Goal: Submit feedback/report problem: Submit feedback/report problem

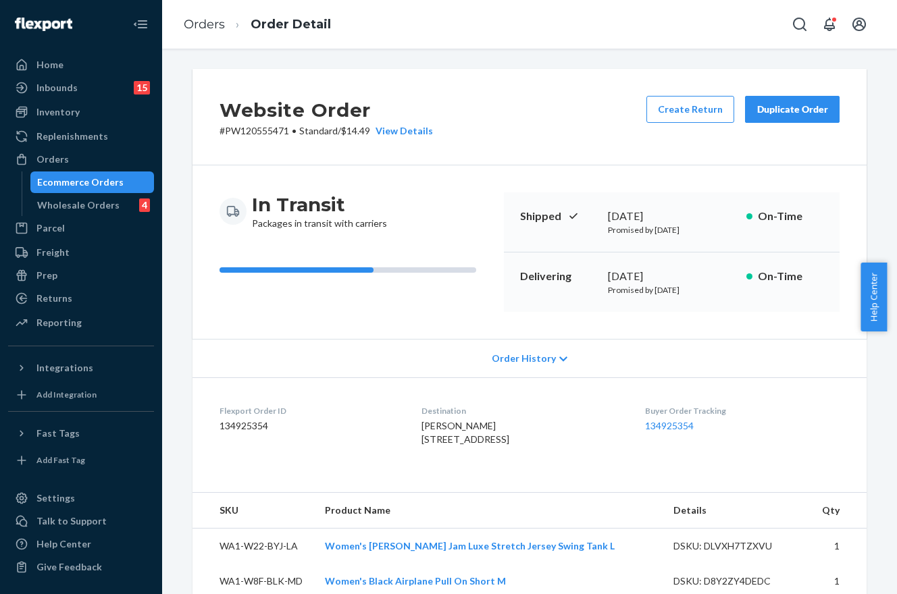
click at [91, 148] on ul "Home Inbounds 15 Shipping Plans Problems 15 Inventory Products Branded Packagin…" at bounding box center [81, 194] width 146 height 281
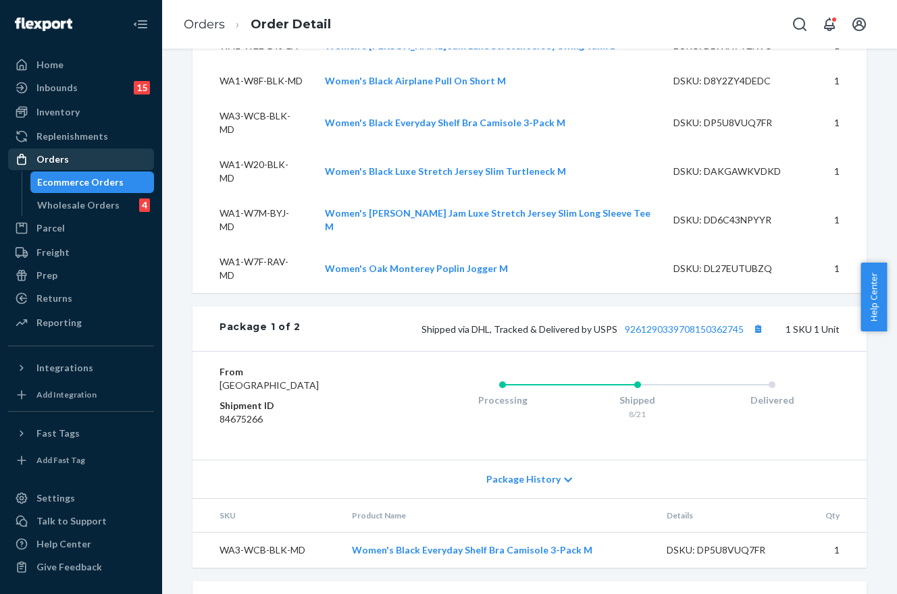
click at [86, 157] on div "Orders" at bounding box center [80, 159] width 143 height 19
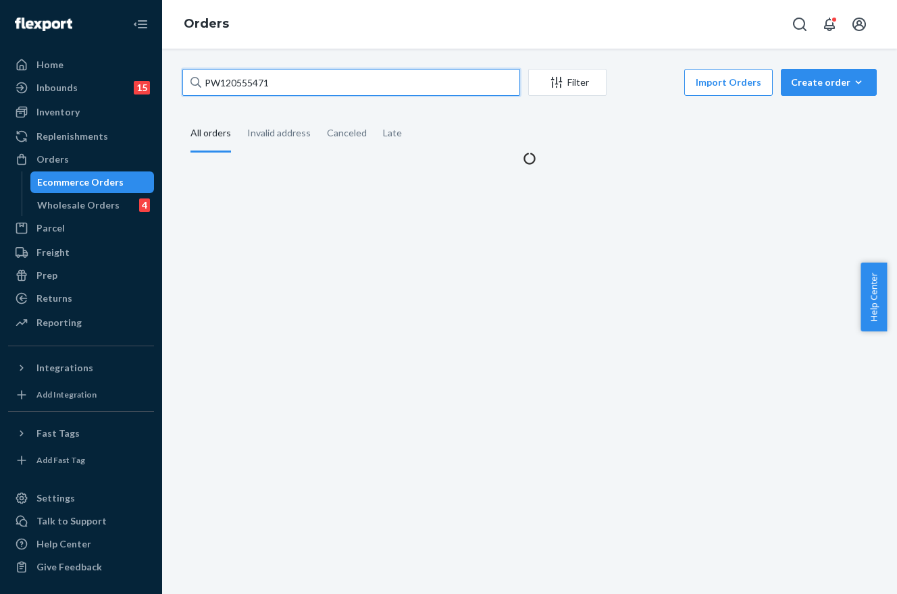
click at [345, 84] on input "PW120555471" at bounding box center [351, 82] width 338 height 27
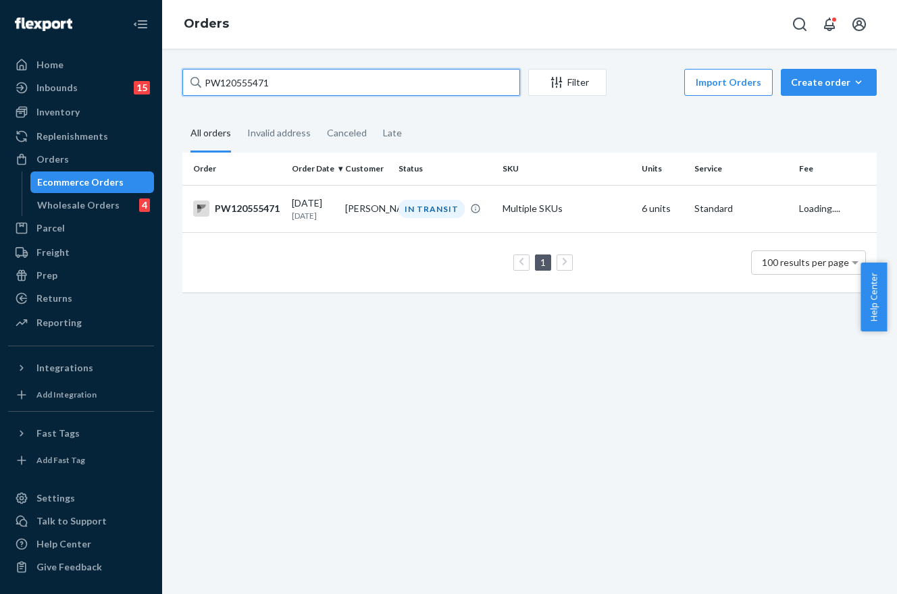
click at [345, 84] on input "PW120555471" at bounding box center [351, 82] width 338 height 27
paste input "40238"
type input "PW120540238"
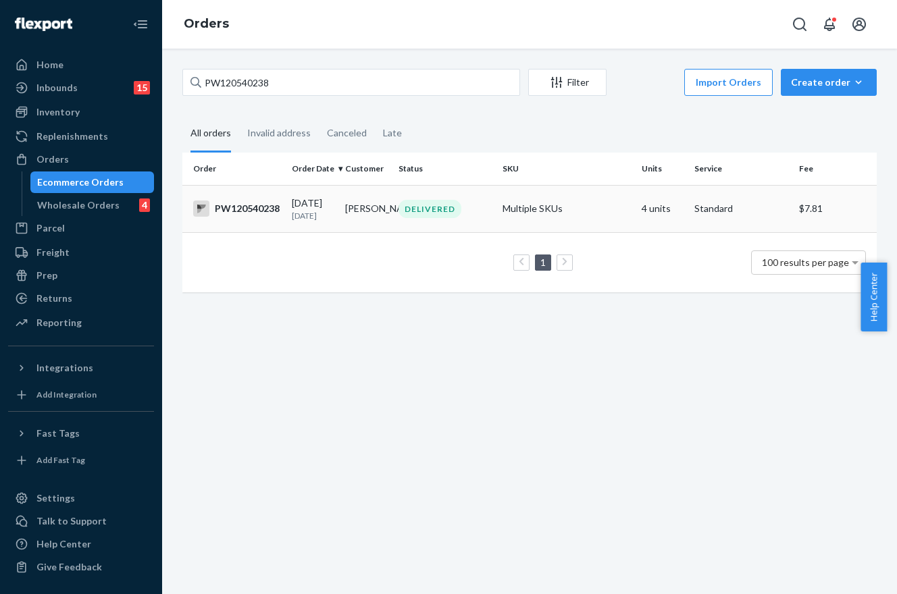
click at [447, 232] on td "DELIVERED" at bounding box center [445, 208] width 104 height 47
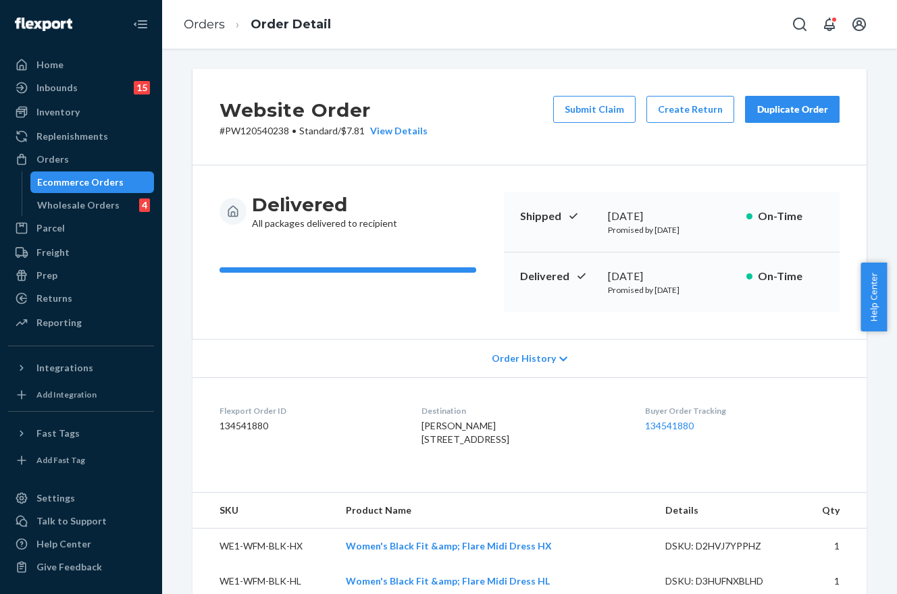
drag, startPoint x: 76, startPoint y: 161, endPoint x: 168, endPoint y: 159, distance: 92.5
click at [76, 161] on div "Orders" at bounding box center [80, 159] width 143 height 19
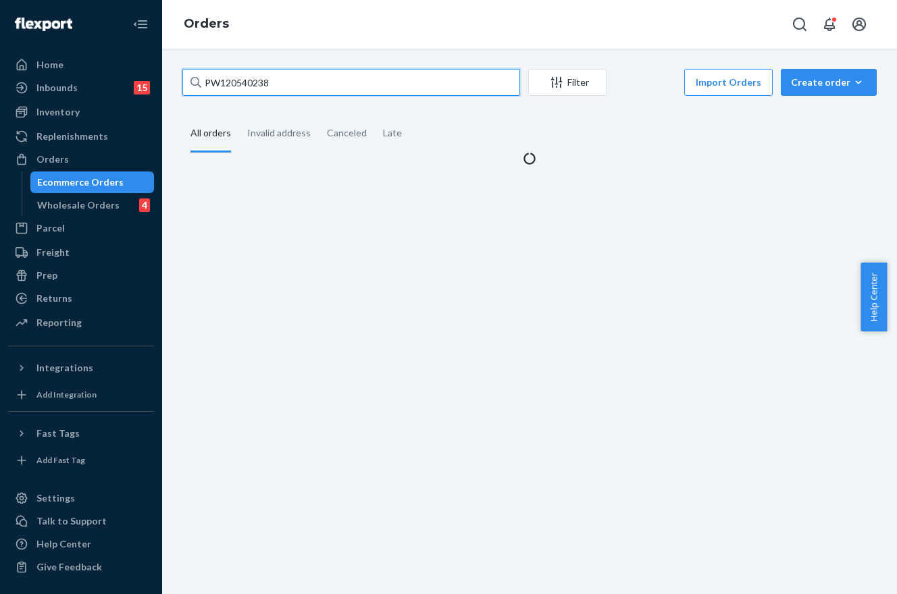
click at [286, 82] on input "PW120540238" at bounding box center [351, 82] width 338 height 27
paste input "50123"
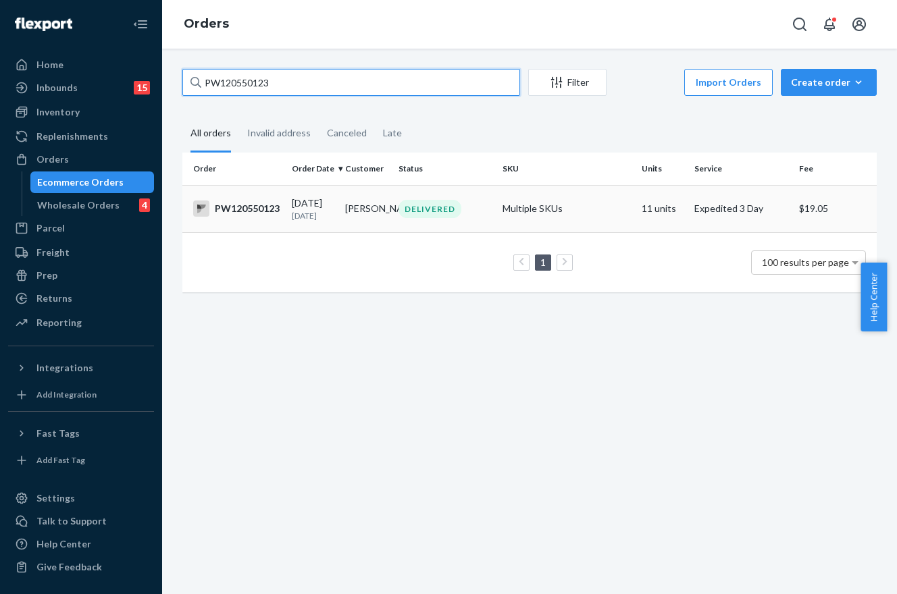
type input "PW120550123"
click at [361, 192] on td "[PERSON_NAME]" at bounding box center [366, 208] width 53 height 47
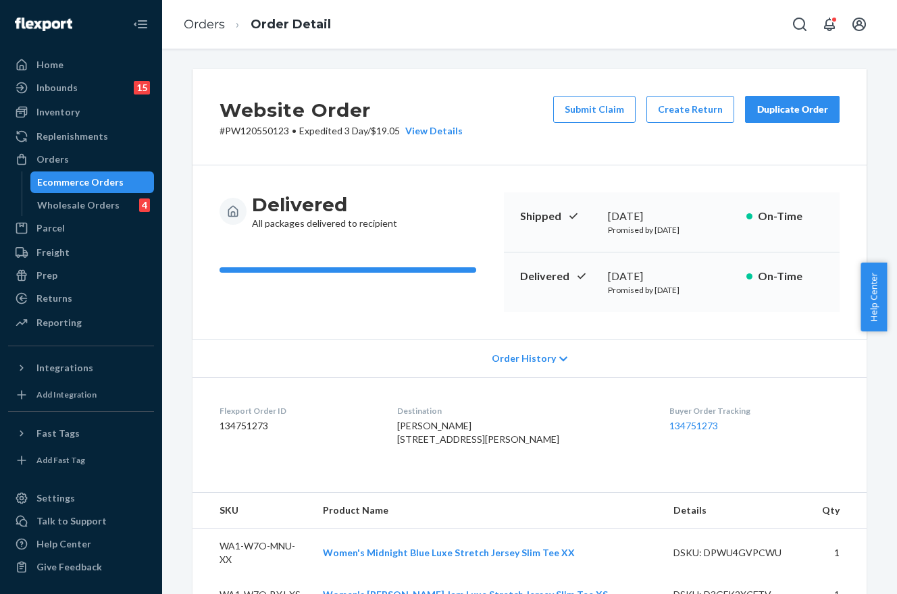
click at [247, 134] on p "# PW120550123 • Expedited 3 Day / $19.05 View Details" at bounding box center [340, 131] width 243 height 14
copy p "PW120550123"
click at [597, 111] on button "Submit Claim" at bounding box center [594, 109] width 82 height 27
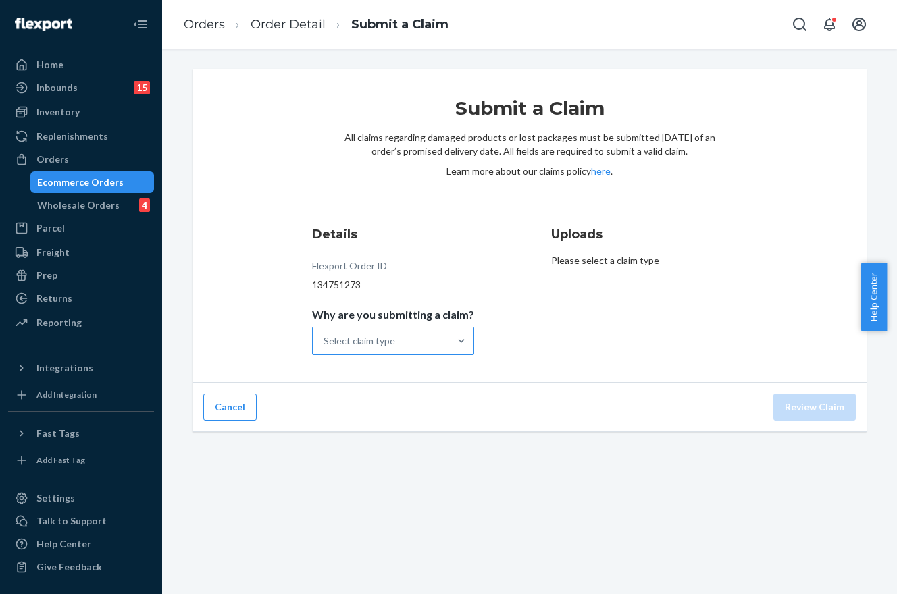
click at [351, 338] on div "Select claim type" at bounding box center [359, 341] width 72 height 14
click at [325, 338] on input "Why are you submitting a claim? Select claim type" at bounding box center [323, 341] width 1 height 14
click at [419, 452] on div "Missing product" at bounding box center [393, 455] width 157 height 27
click at [325, 348] on input "Why are you submitting a claim? option Missing product focused, 4 of 4. 4 resul…" at bounding box center [323, 341] width 1 height 14
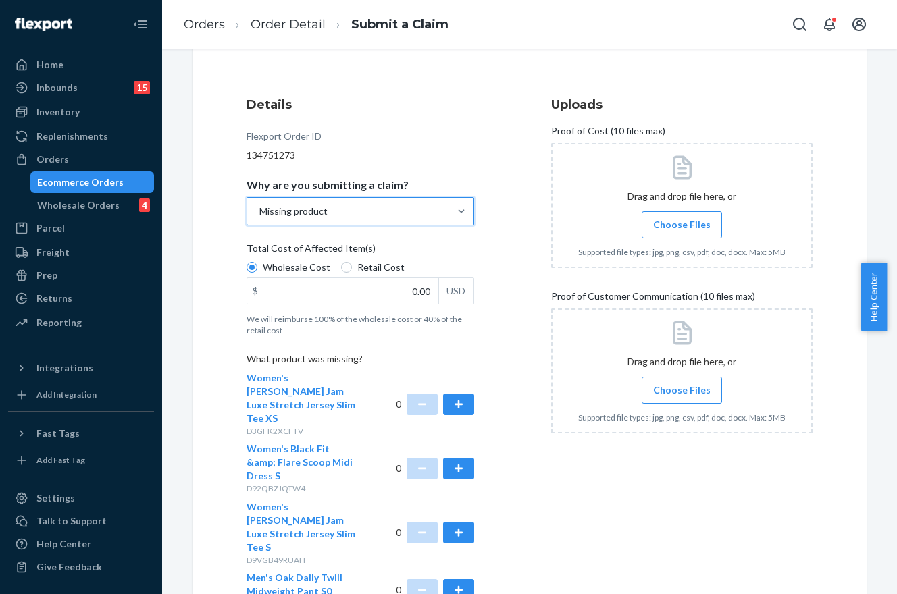
scroll to position [135, 0]
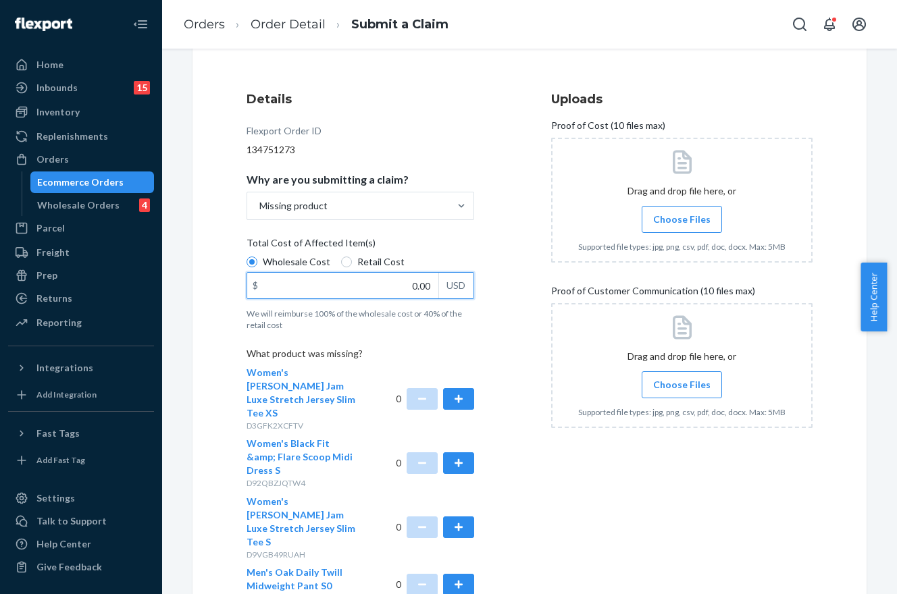
click at [417, 286] on input "0.00" at bounding box center [342, 286] width 191 height 26
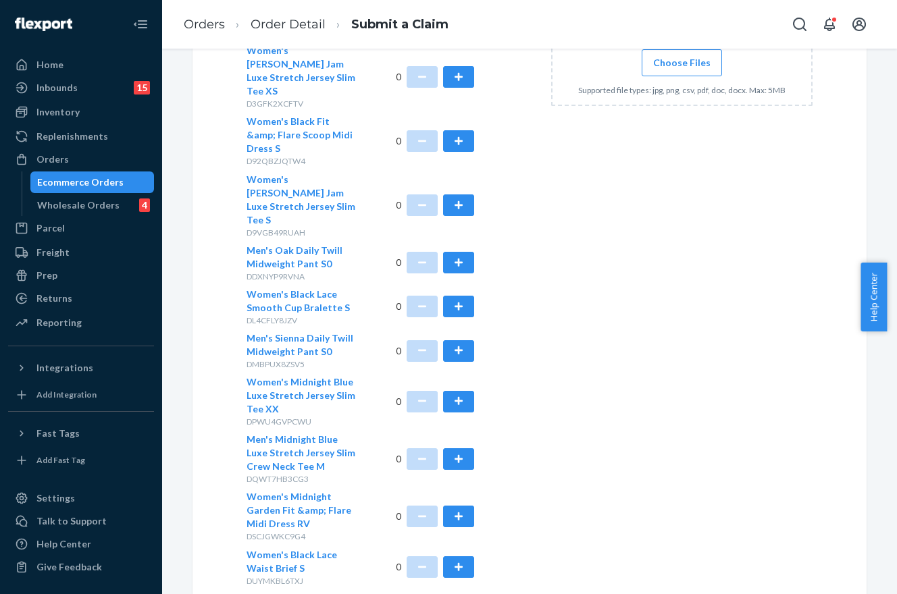
scroll to position [473, 0]
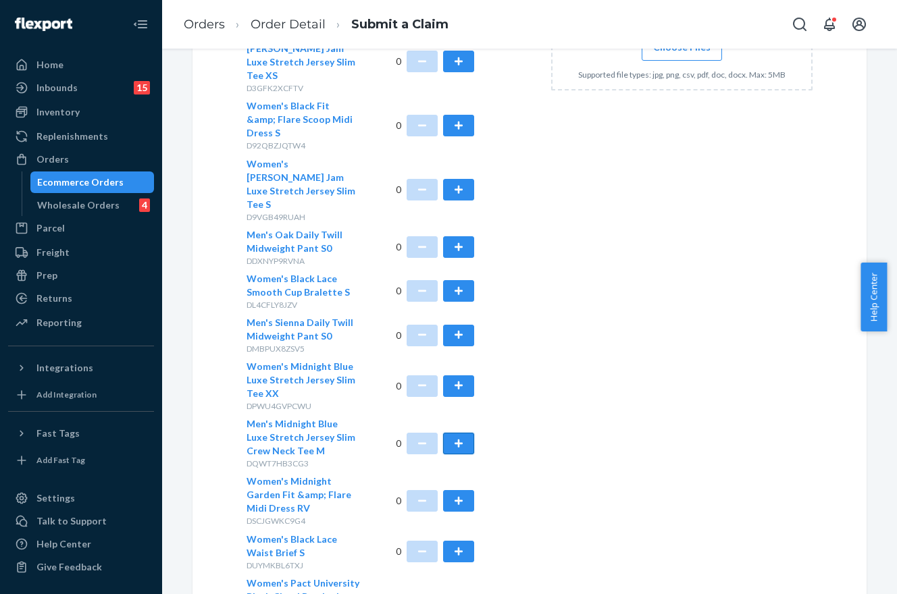
type input "4.61"
click at [455, 433] on button "button" at bounding box center [458, 444] width 31 height 22
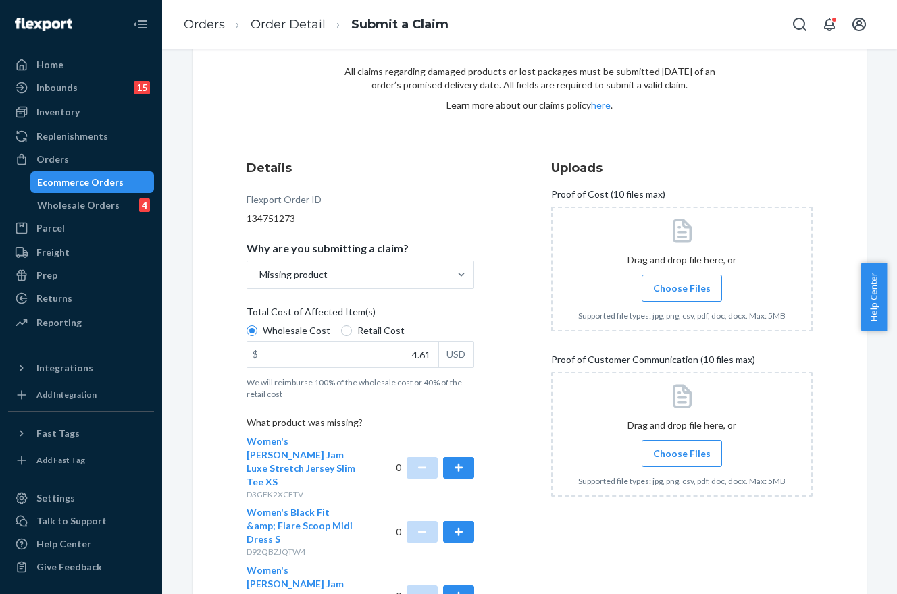
scroll to position [0, 0]
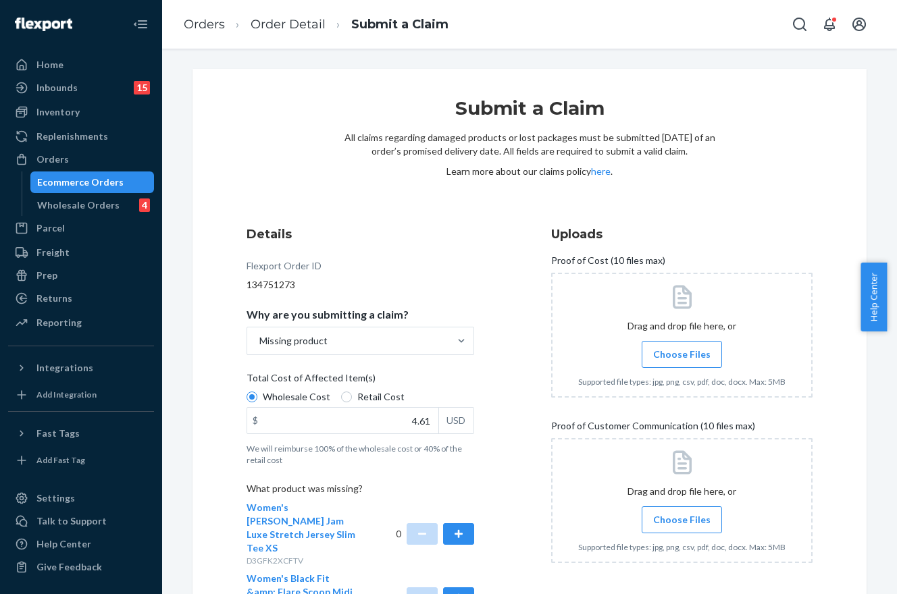
click at [669, 351] on span "Choose Files" at bounding box center [681, 355] width 57 height 14
click at [681, 351] on input "Choose Files" at bounding box center [681, 354] width 1 height 15
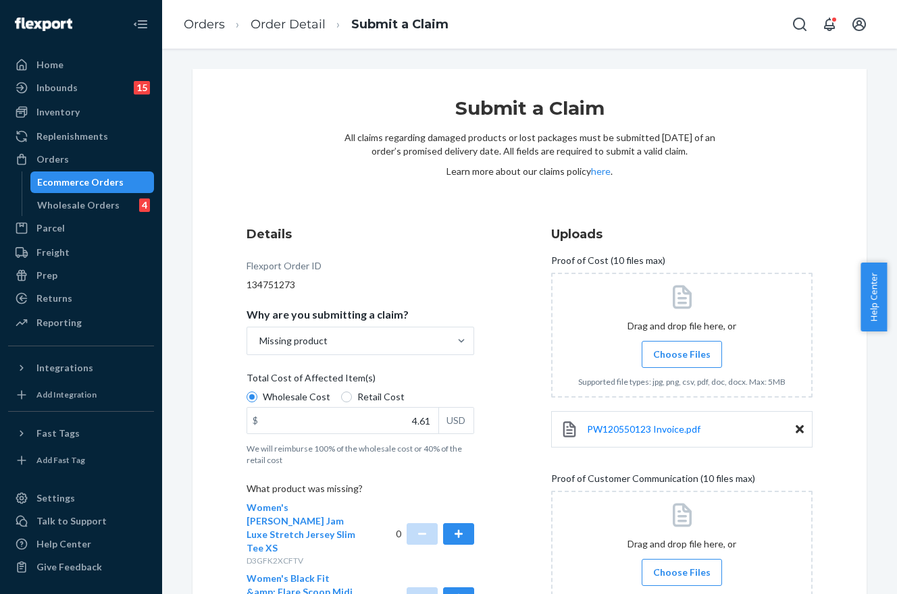
scroll to position [68, 0]
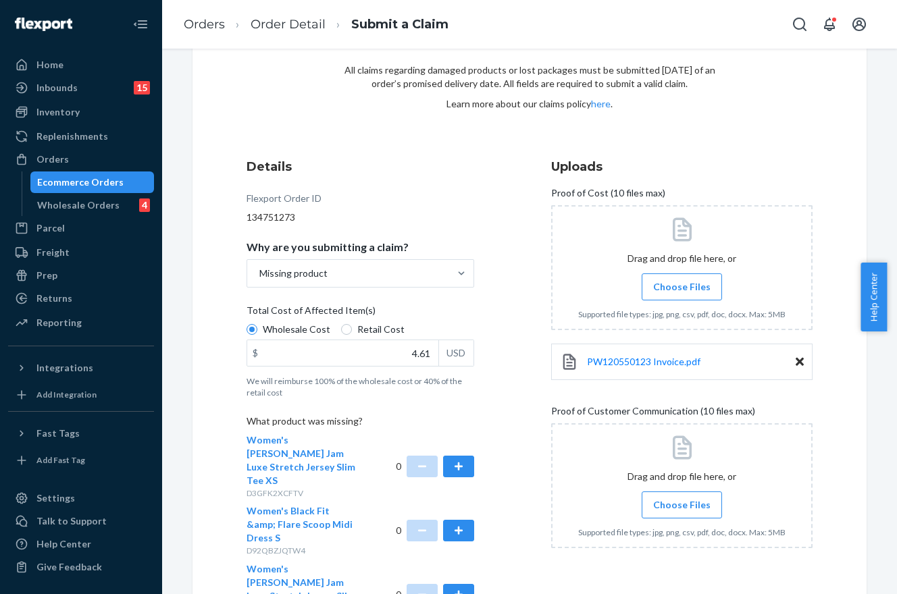
click at [679, 504] on span "Choose Files" at bounding box center [681, 505] width 57 height 14
click at [681, 504] on input "Choose Files" at bounding box center [681, 505] width 1 height 15
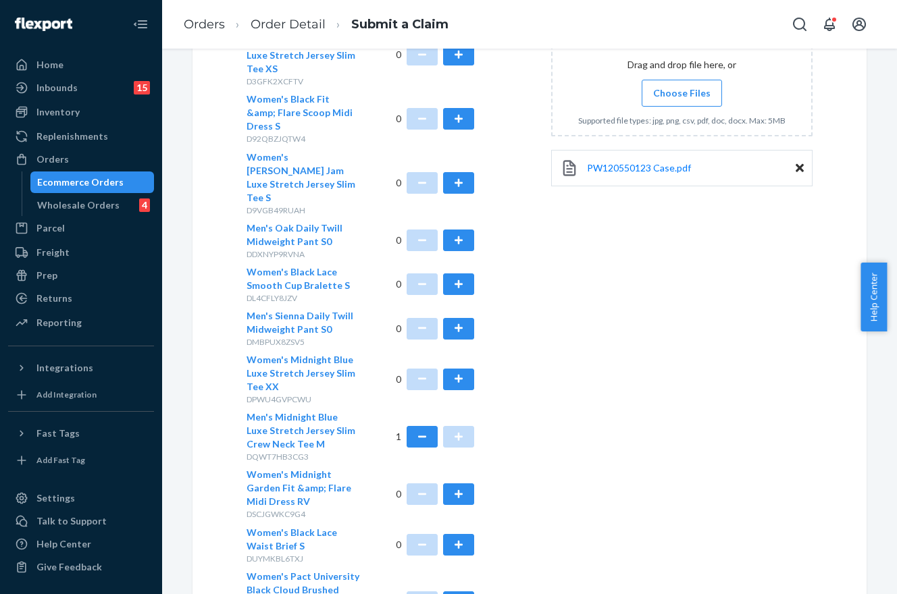
scroll to position [547, 0]
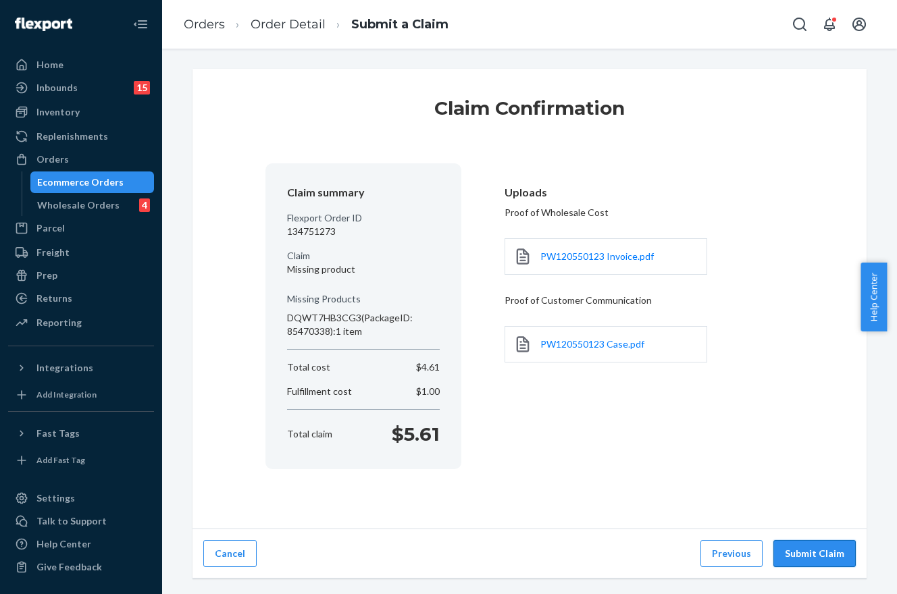
click at [824, 554] on button "Submit Claim" at bounding box center [814, 553] width 82 height 27
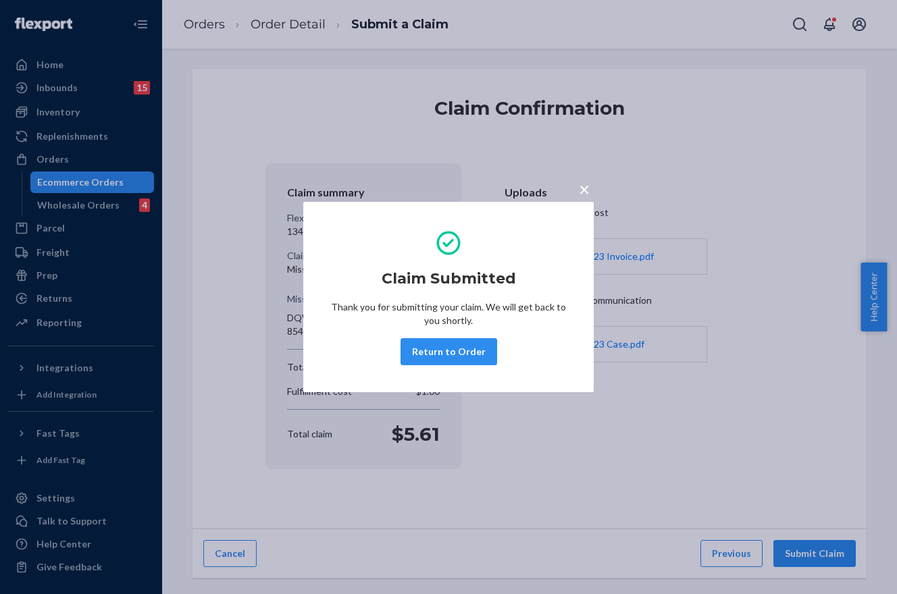
click at [100, 165] on div "× Claim Submitted Thank you for submitting your claim. We will get back to you …" at bounding box center [448, 297] width 897 height 594
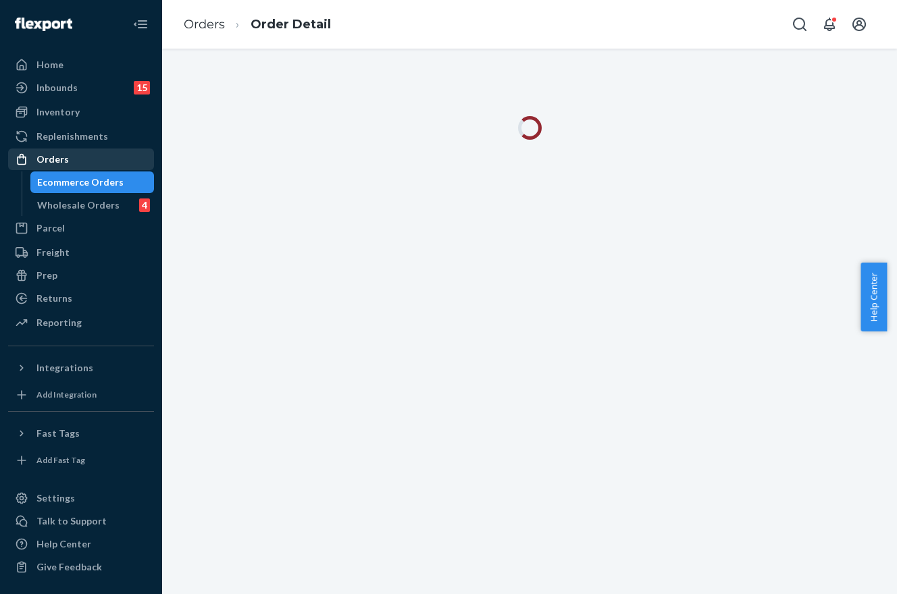
click at [100, 160] on div "Orders" at bounding box center [80, 159] width 143 height 19
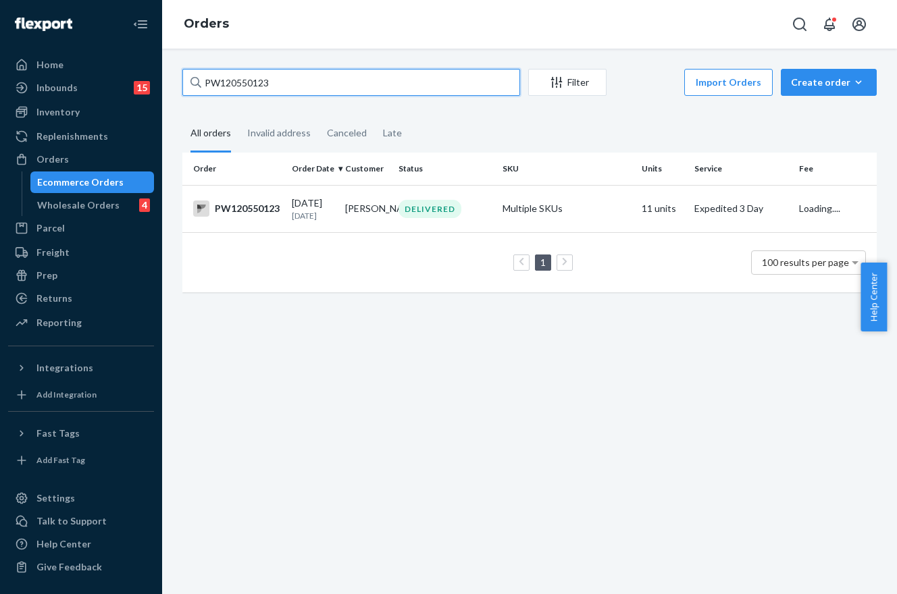
click at [286, 76] on input "PW120550123" at bounding box center [351, 82] width 338 height 27
paste input "48629"
type input "PW120548629"
click at [408, 212] on div "DELIVERED" at bounding box center [429, 209] width 63 height 18
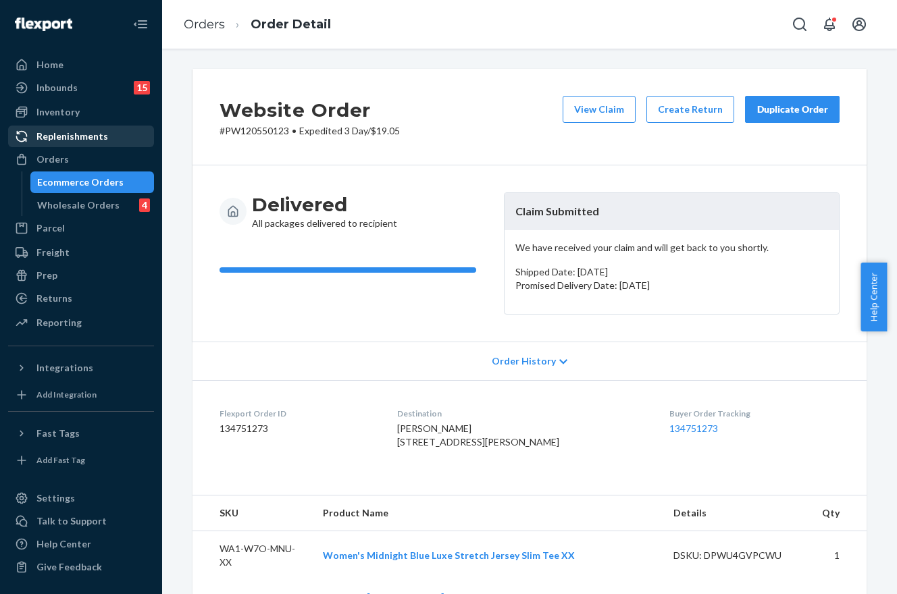
drag, startPoint x: 45, startPoint y: 151, endPoint x: 53, endPoint y: 146, distance: 9.4
click at [45, 151] on div "Orders" at bounding box center [80, 159] width 143 height 19
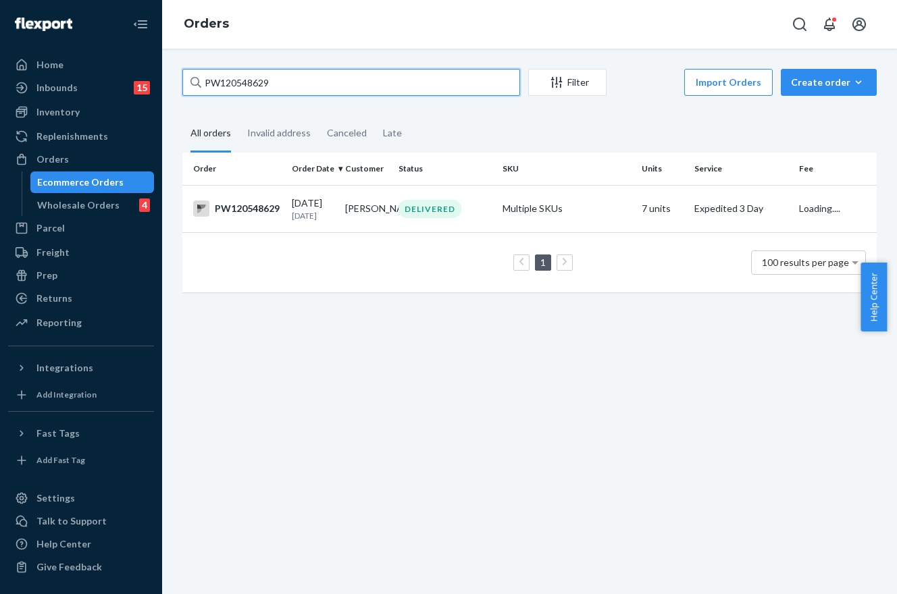
click at [232, 84] on input "PW120548629" at bounding box center [351, 82] width 338 height 27
click at [502, 209] on td "Multiple SKUs" at bounding box center [566, 208] width 139 height 47
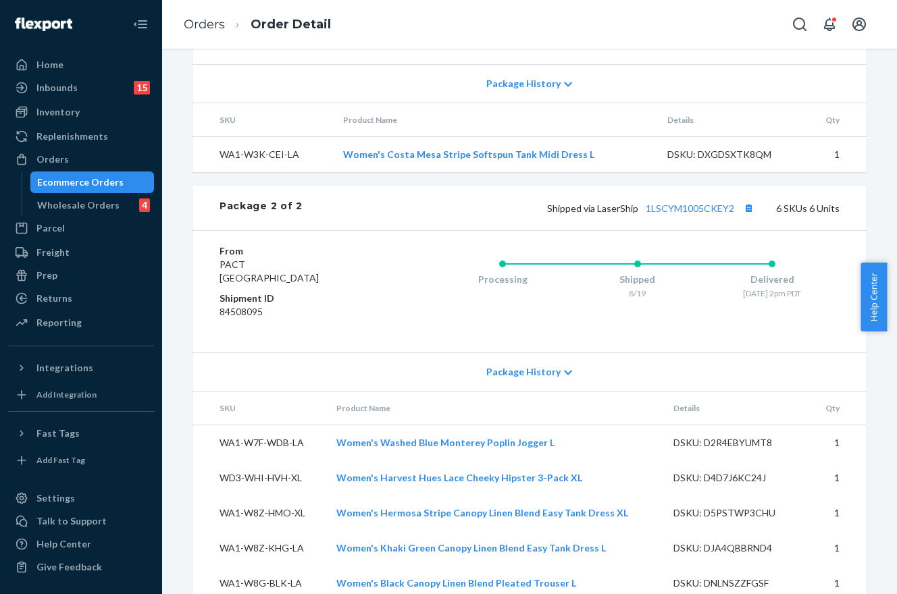
scroll to position [976, 0]
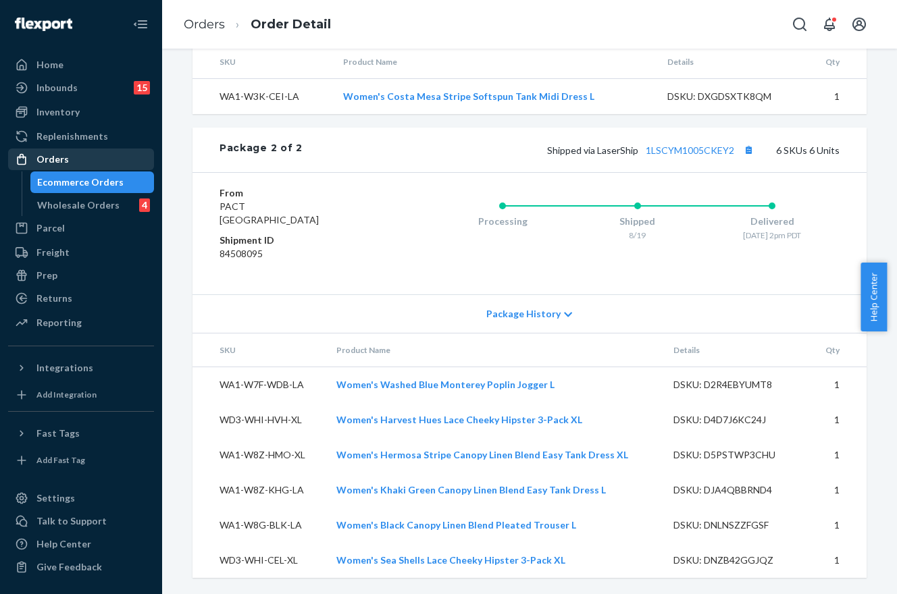
click at [74, 163] on div "Orders" at bounding box center [80, 159] width 143 height 19
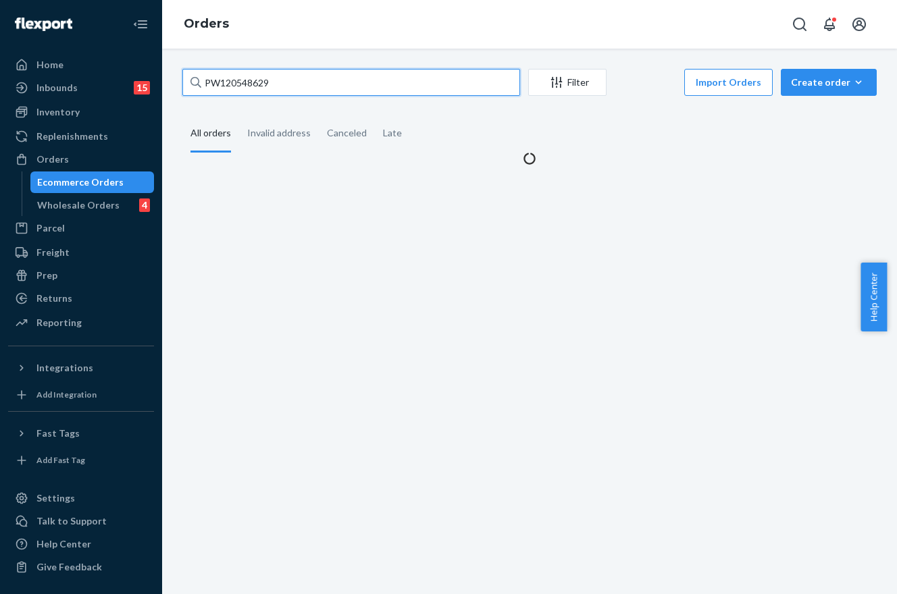
click at [312, 94] on input "PW120548629" at bounding box center [351, 82] width 338 height 27
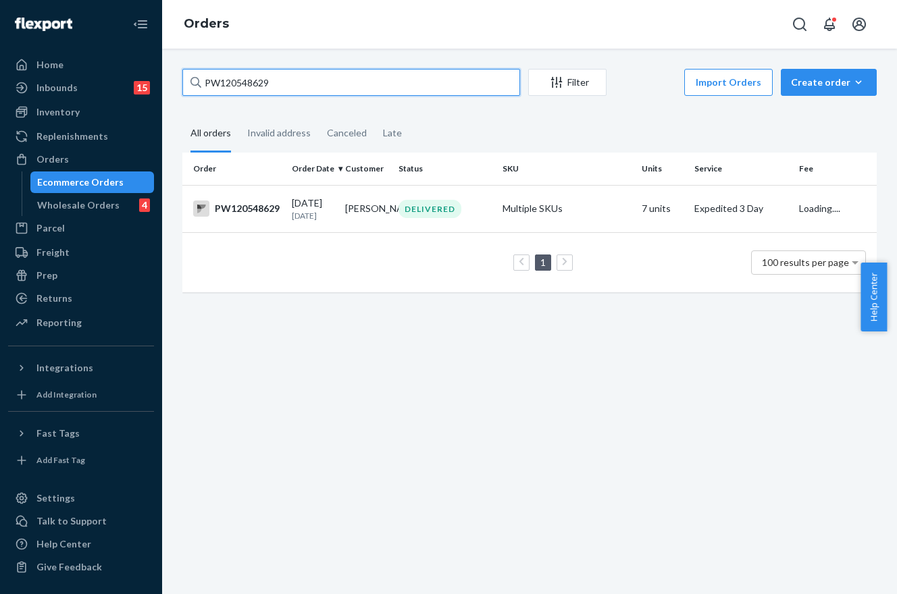
paste input "[STREET_ADDRESS]"
type input "[STREET_ADDRESS]"
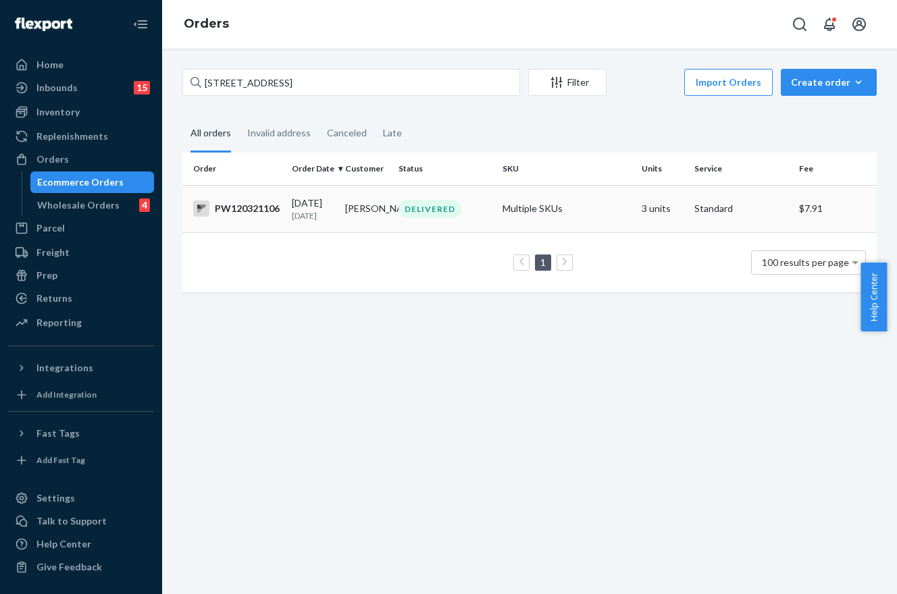
click at [334, 230] on td "[DATE] [DATE]" at bounding box center [312, 208] width 53 height 47
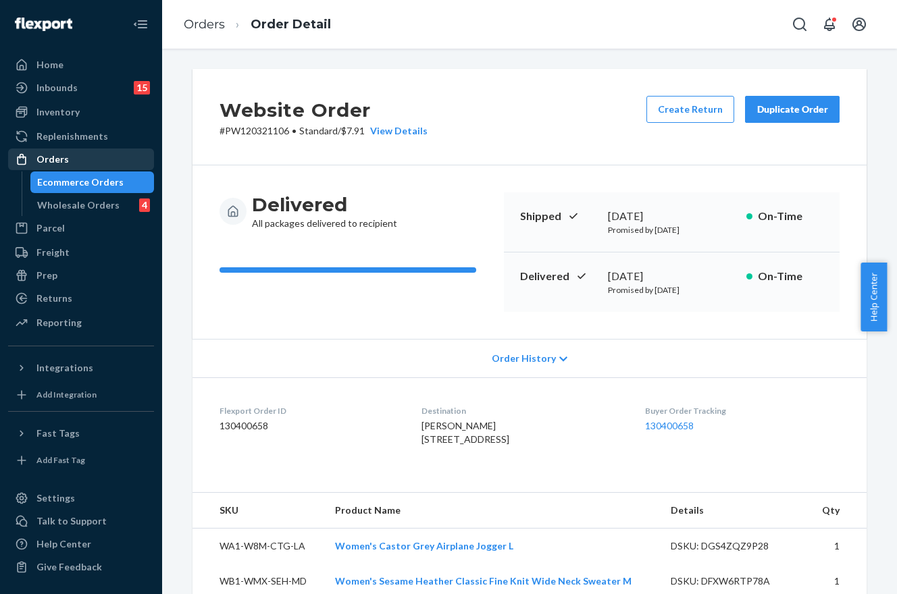
drag, startPoint x: 63, startPoint y: 157, endPoint x: 111, endPoint y: 160, distance: 48.7
click at [63, 157] on div "Orders" at bounding box center [52, 160] width 32 height 14
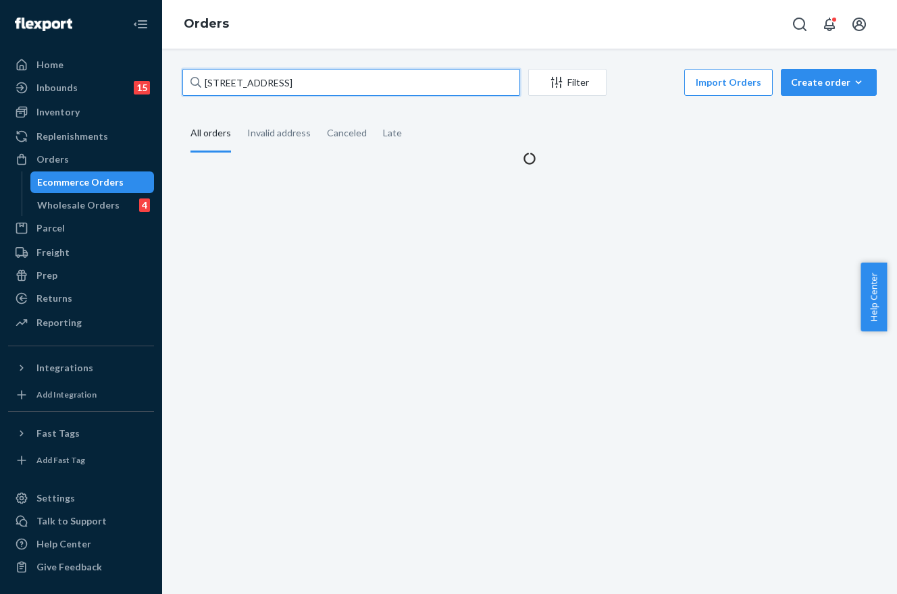
click at [332, 86] on input "[STREET_ADDRESS]" at bounding box center [351, 82] width 338 height 27
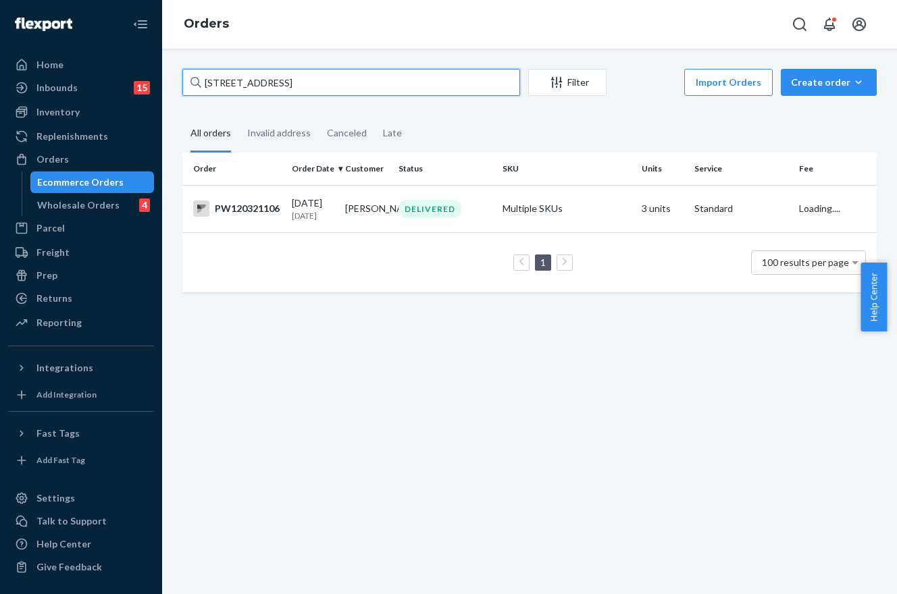
click at [332, 86] on input "[STREET_ADDRESS]" at bounding box center [351, 82] width 338 height 27
paste input "PW120532488"
type input "PW120532488"
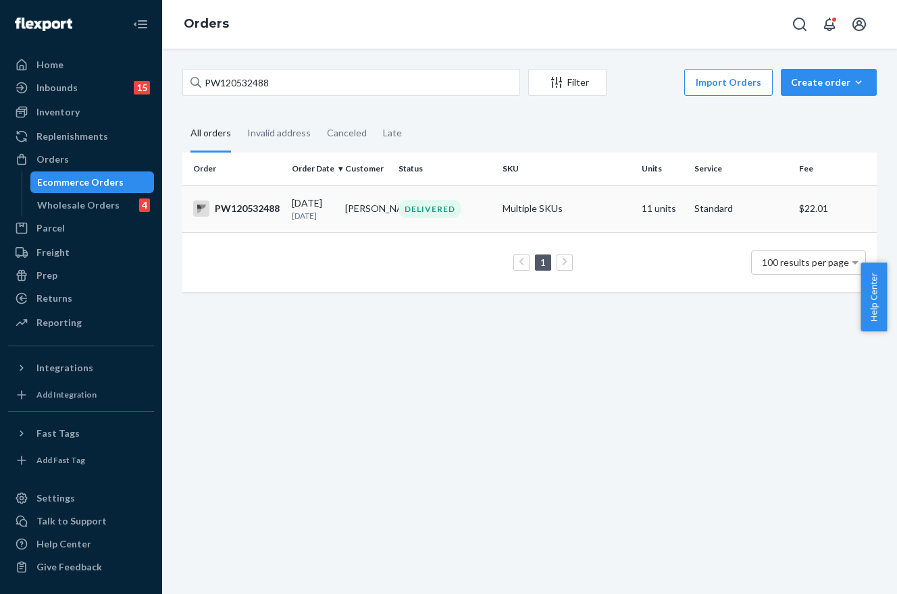
click at [334, 200] on div "[DATE] [DATE]" at bounding box center [313, 208] width 43 height 25
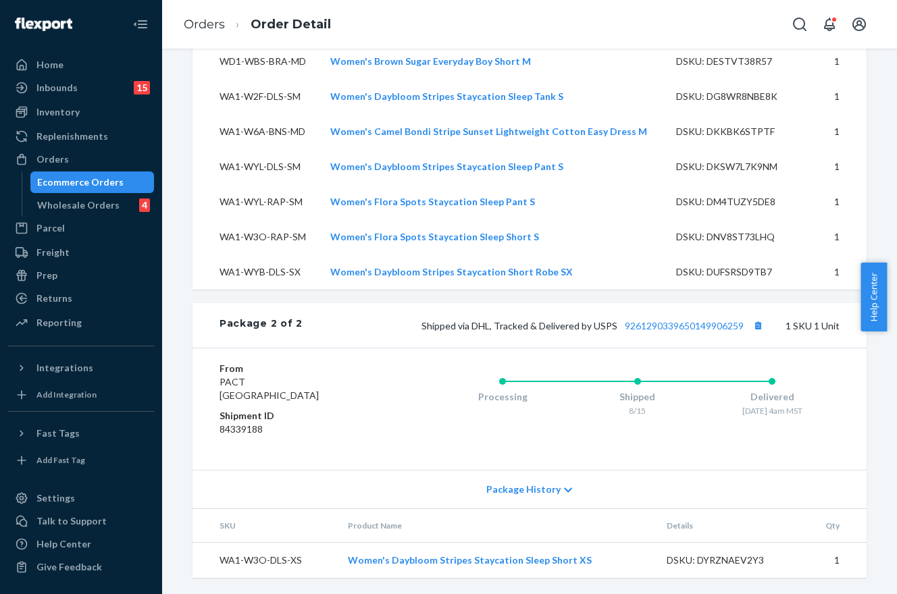
scroll to position [1257, 0]
click at [444, 388] on div "Processing" at bounding box center [502, 394] width 135 height 54
click at [706, 322] on link "9261290339650149906259" at bounding box center [684, 325] width 119 height 11
click at [65, 159] on div "Orders" at bounding box center [52, 160] width 32 height 14
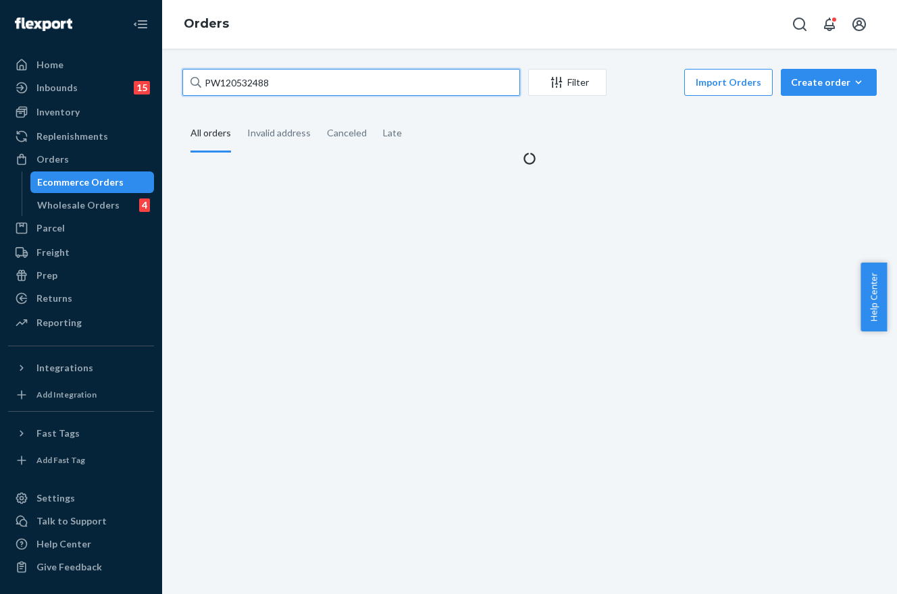
click at [384, 80] on input "PW120532488" at bounding box center [351, 82] width 338 height 27
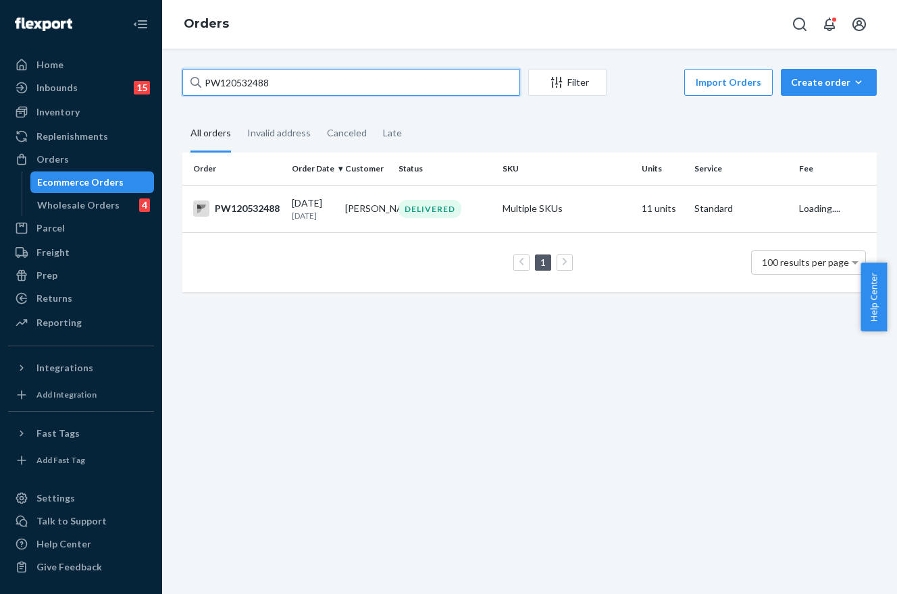
click at [384, 80] on input "PW120532488" at bounding box center [351, 82] width 338 height 27
paste input "8571"
type input "PW120538571"
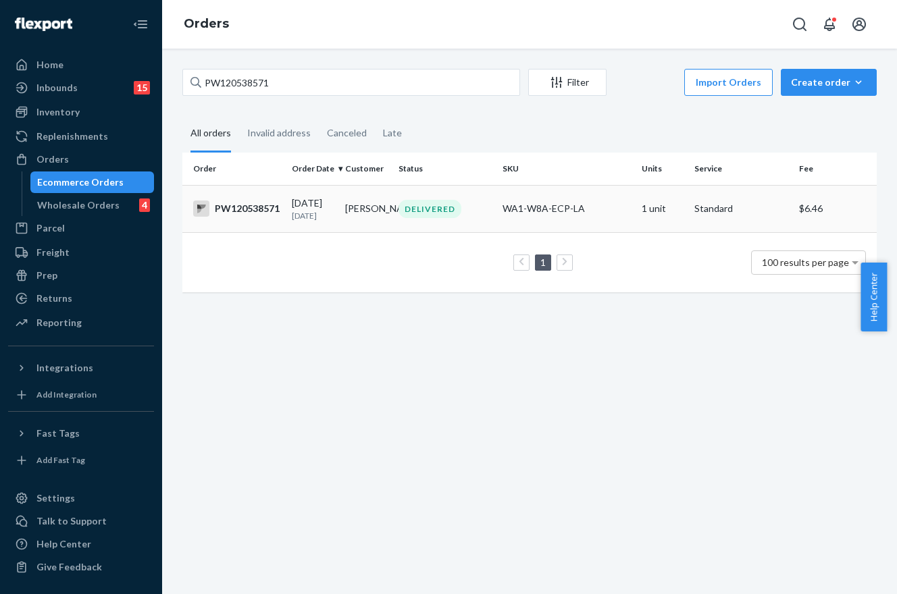
click at [396, 205] on div "DELIVERED" at bounding box center [445, 209] width 99 height 18
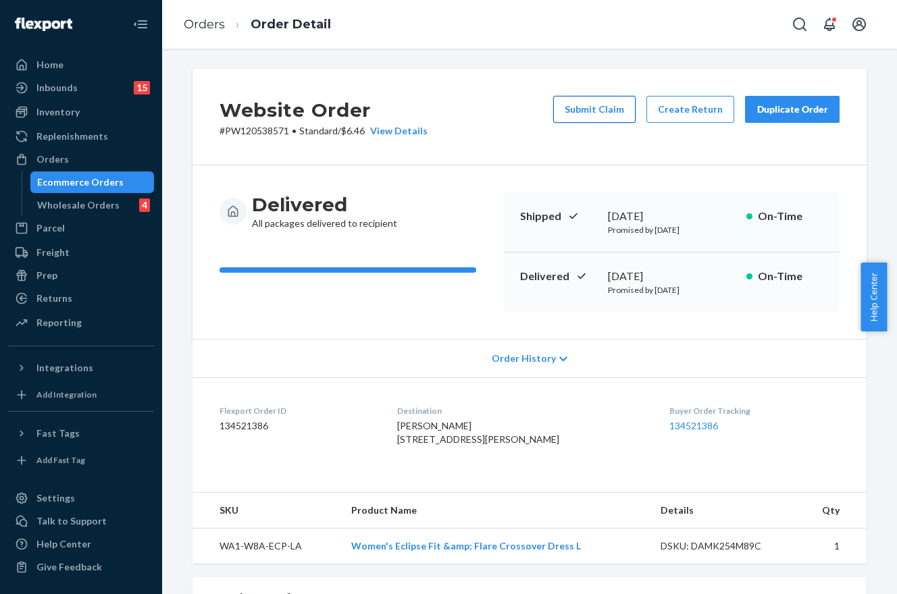
click at [574, 116] on button "Submit Claim" at bounding box center [594, 109] width 82 height 27
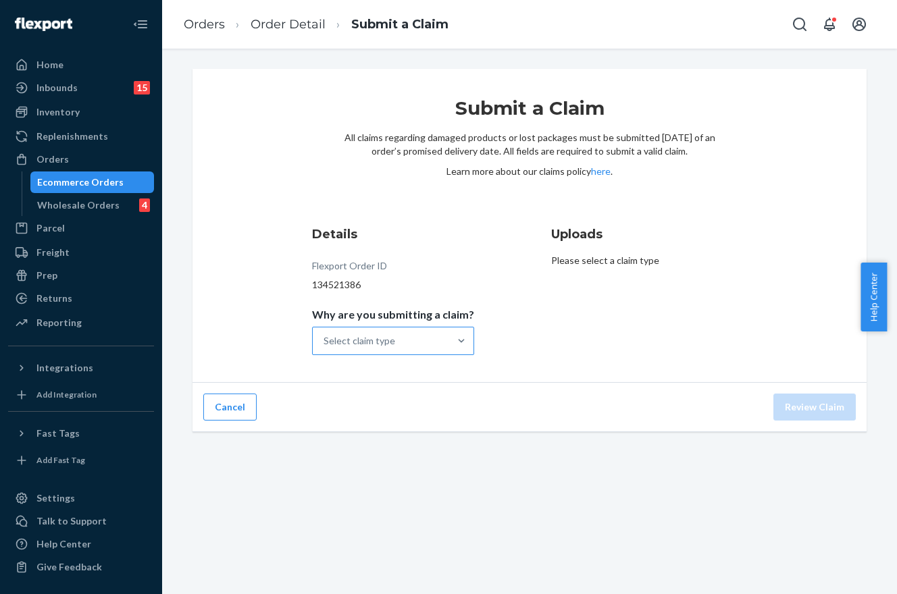
click at [424, 343] on div "Select claim type" at bounding box center [381, 340] width 136 height 27
click at [325, 343] on input "Why are you submitting a claim? Select claim type" at bounding box center [323, 341] width 1 height 14
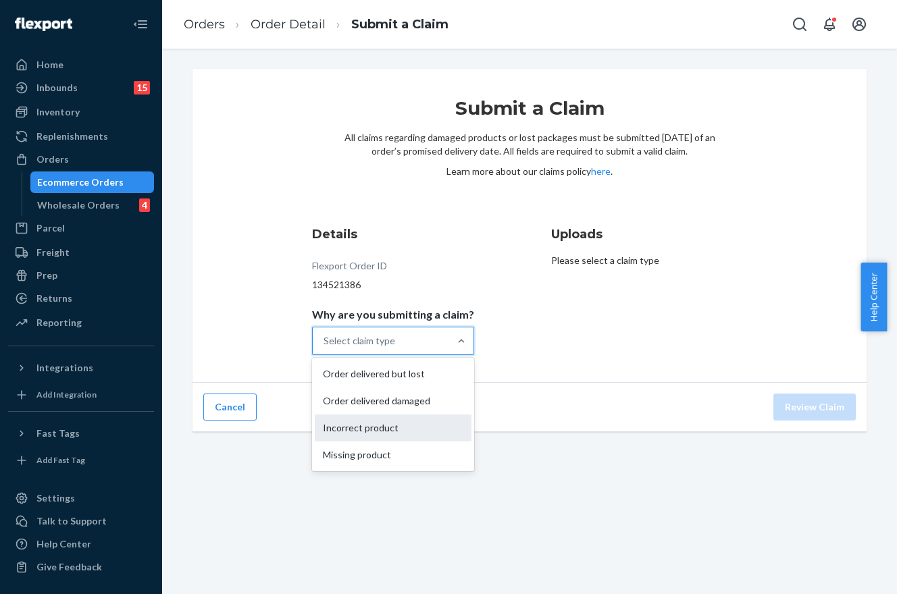
click at [415, 425] on div "Incorrect product" at bounding box center [393, 428] width 157 height 27
click at [325, 348] on input "Why are you submitting a claim? option Incorrect product focused, 3 of 4. 4 res…" at bounding box center [323, 341] width 1 height 14
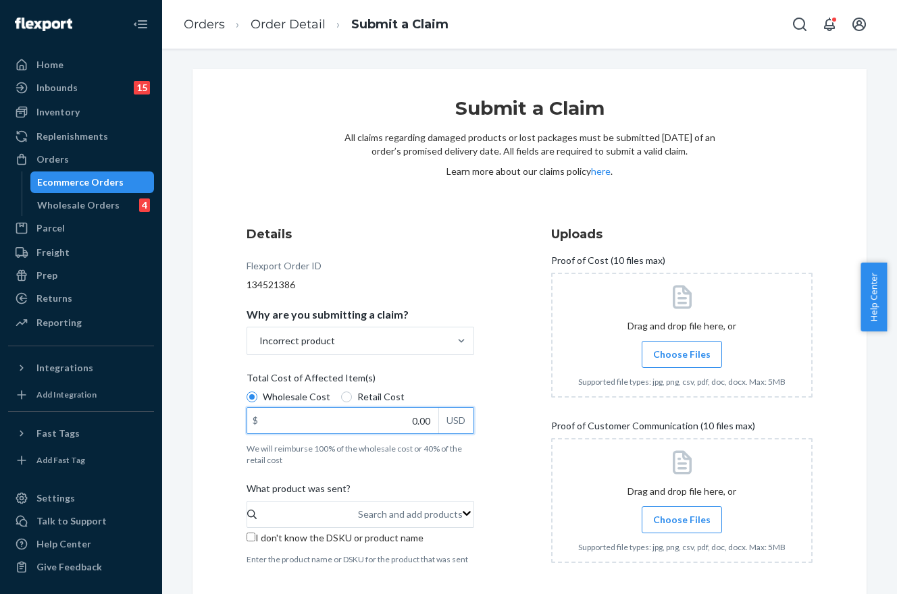
click at [415, 425] on input "0.00" at bounding box center [342, 421] width 191 height 26
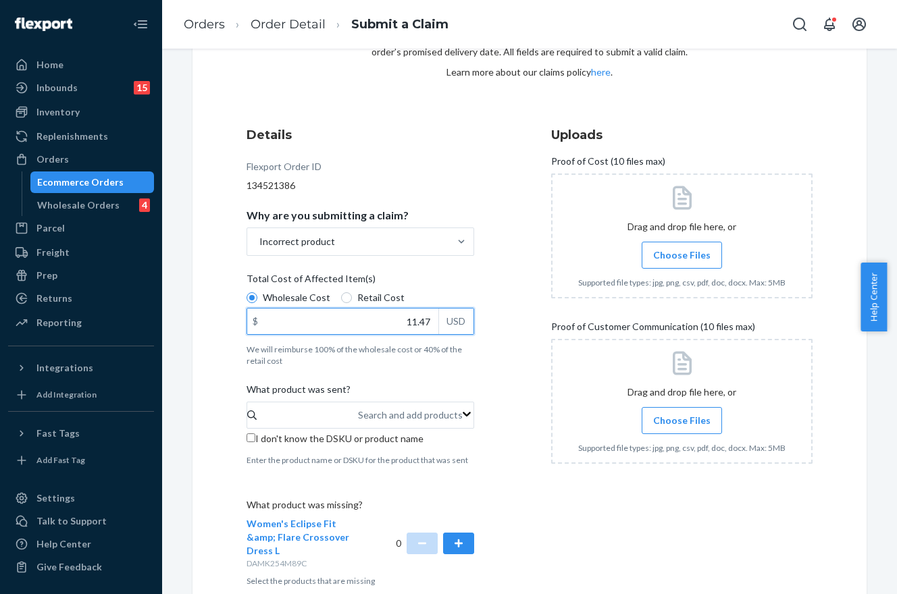
scroll to position [135, 0]
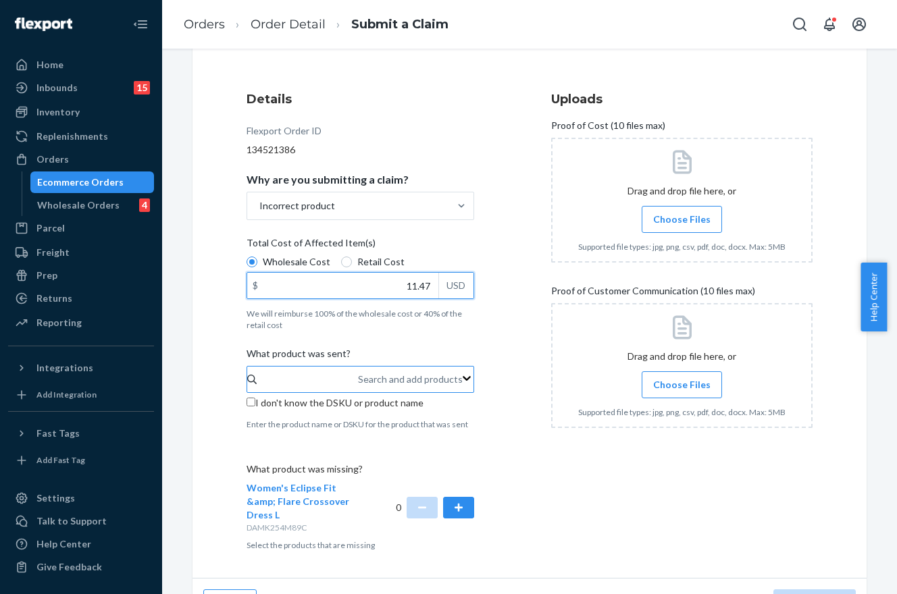
type input "11.47"
click at [358, 376] on div "Search and add products" at bounding box center [410, 380] width 105 height 14
click at [358, 376] on input "0 results available. Use Up and Down to choose options, press Enter to select t…" at bounding box center [358, 380] width 1 height 14
click at [250, 400] on input "I don't know the DSKU or product name" at bounding box center [250, 402] width 9 height 9
checkbox input "true"
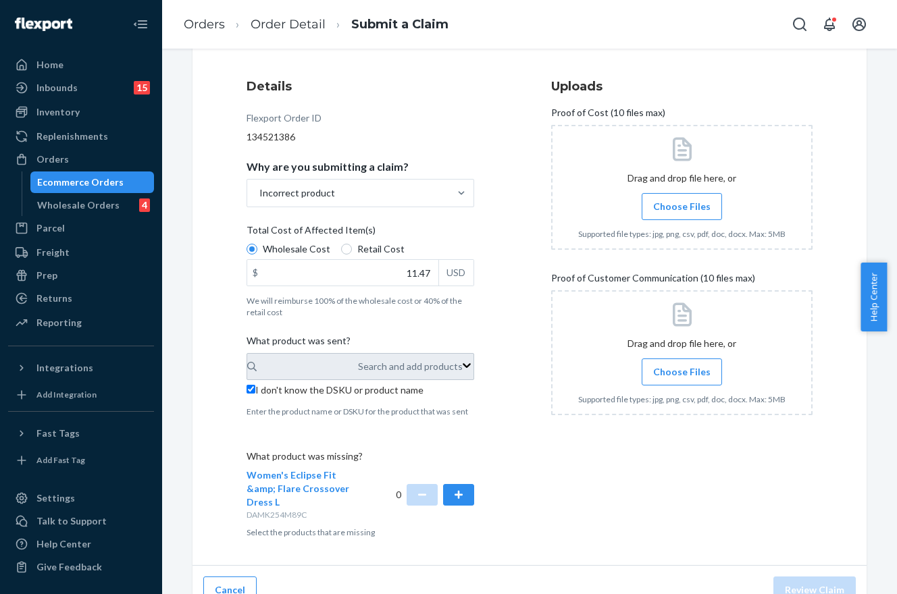
scroll to position [152, 0]
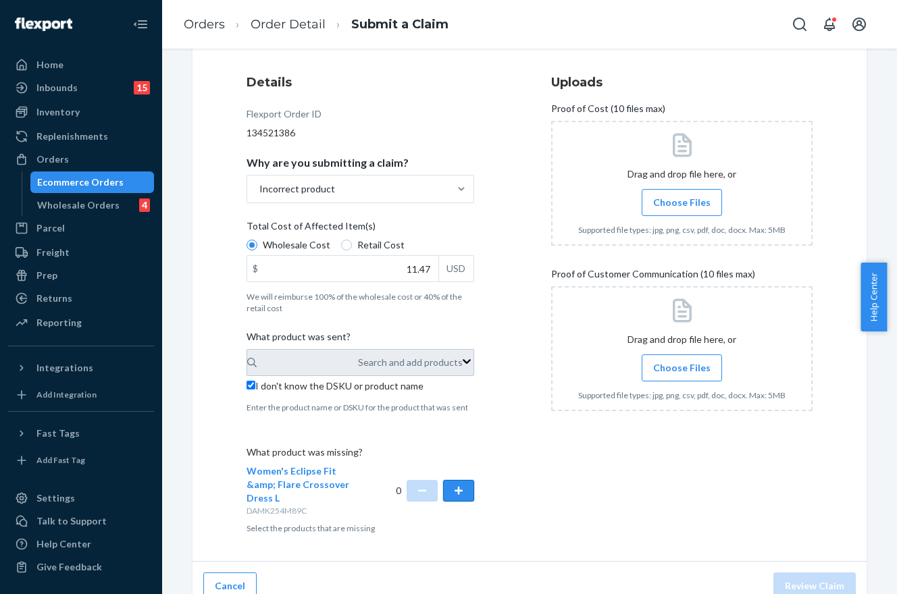
click at [458, 480] on button "button" at bounding box center [458, 491] width 31 height 22
click at [674, 201] on span "Choose Files" at bounding box center [681, 203] width 57 height 14
click at [681, 201] on input "Choose Files" at bounding box center [681, 202] width 1 height 15
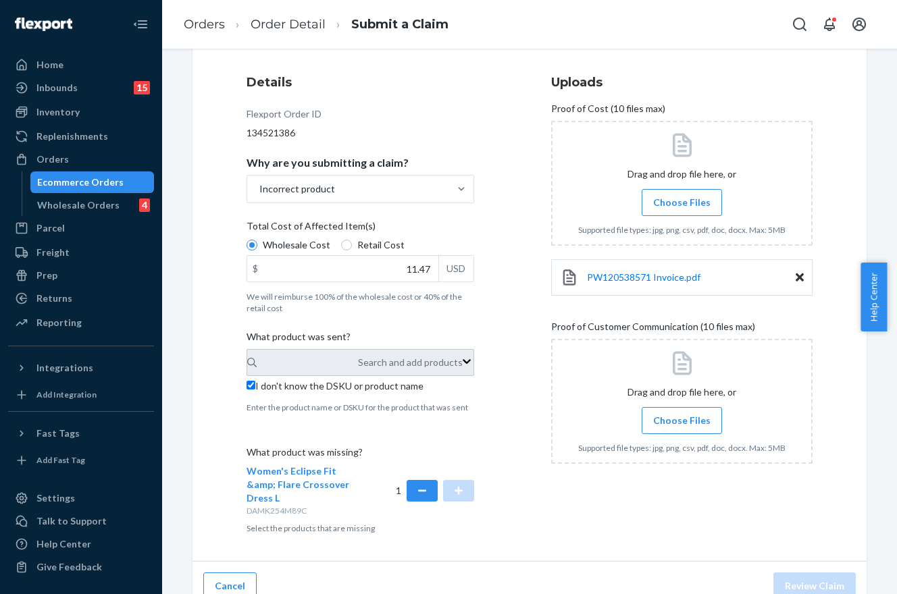
click at [682, 414] on span "Choose Files" at bounding box center [681, 421] width 57 height 14
click at [682, 413] on input "Choose Files" at bounding box center [681, 420] width 1 height 15
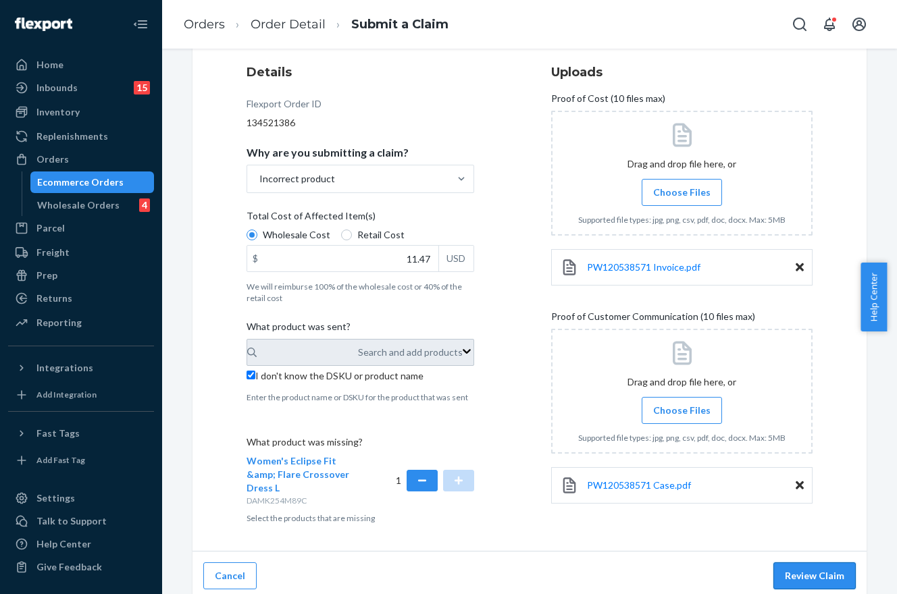
click at [782, 571] on button "Review Claim" at bounding box center [814, 575] width 82 height 27
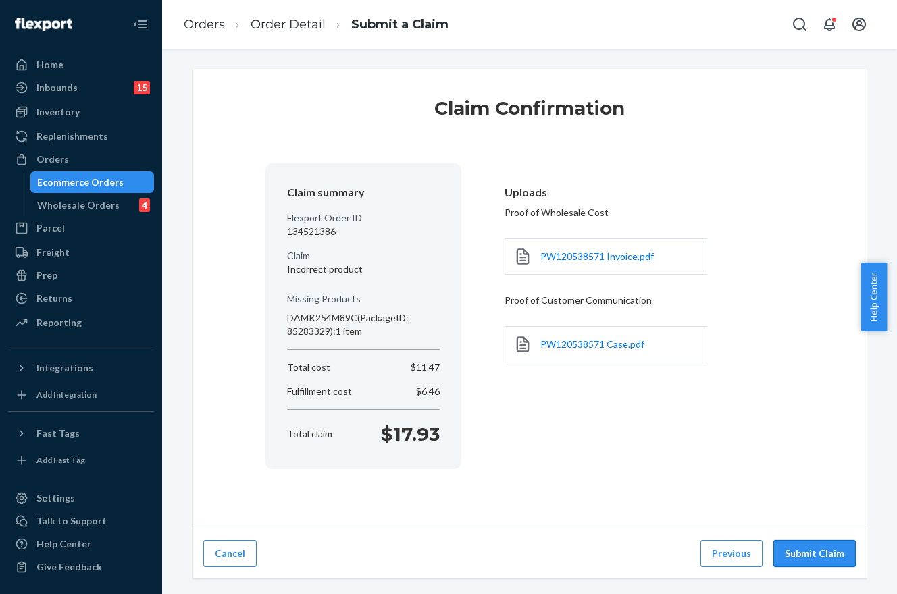
click at [822, 552] on button "Submit Claim" at bounding box center [814, 553] width 82 height 27
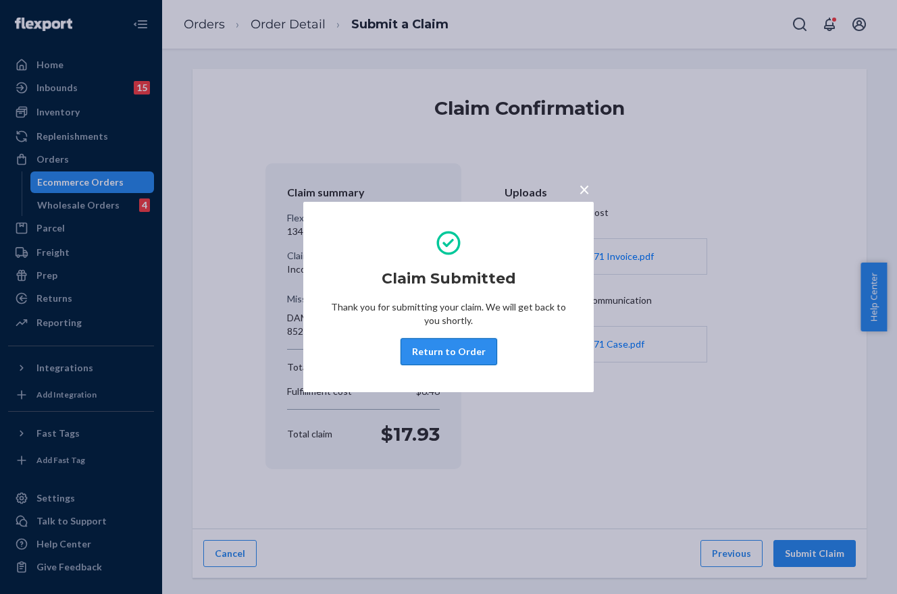
click at [469, 351] on button "Return to Order" at bounding box center [448, 351] width 97 height 27
